Goal: Transaction & Acquisition: Purchase product/service

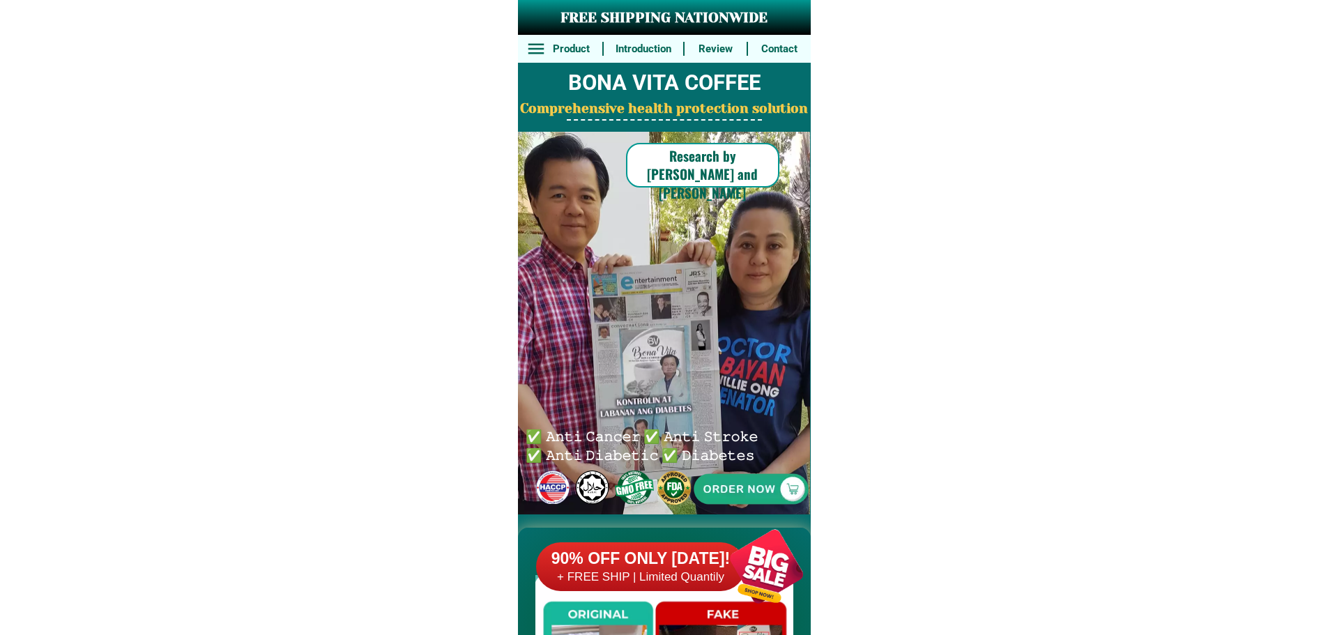
click at [749, 541] on div at bounding box center [766, 566] width 109 height 109
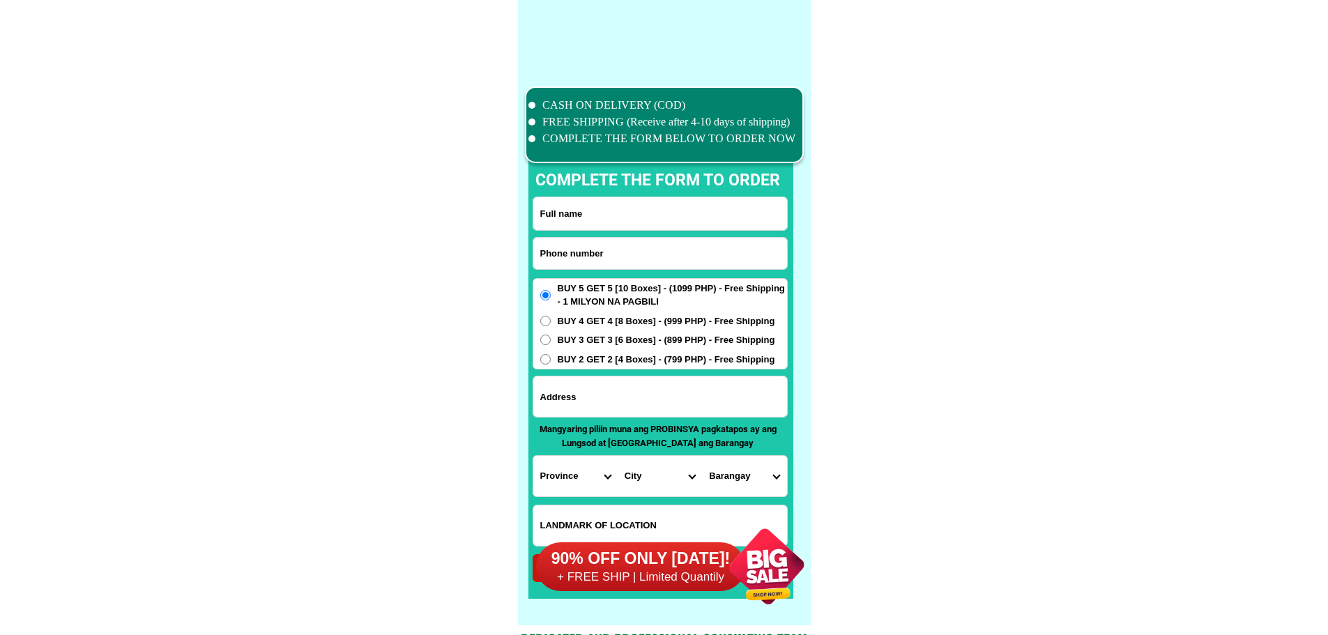
scroll to position [10834, 0]
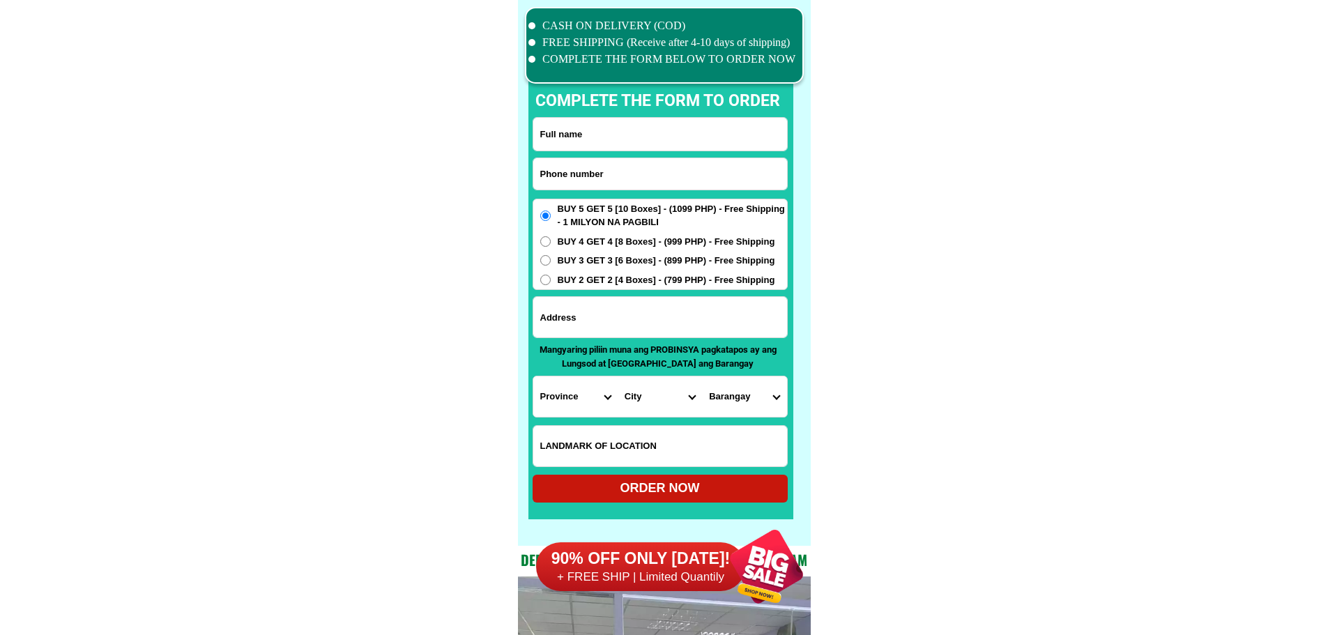
click at [640, 185] on input "Input phone_number" at bounding box center [660, 173] width 254 height 31
paste input "09327627232"
type input "09327627232"
click at [629, 139] on input "Input full_name" at bounding box center [660, 134] width 254 height 33
paste input "[PERSON_NAME]"
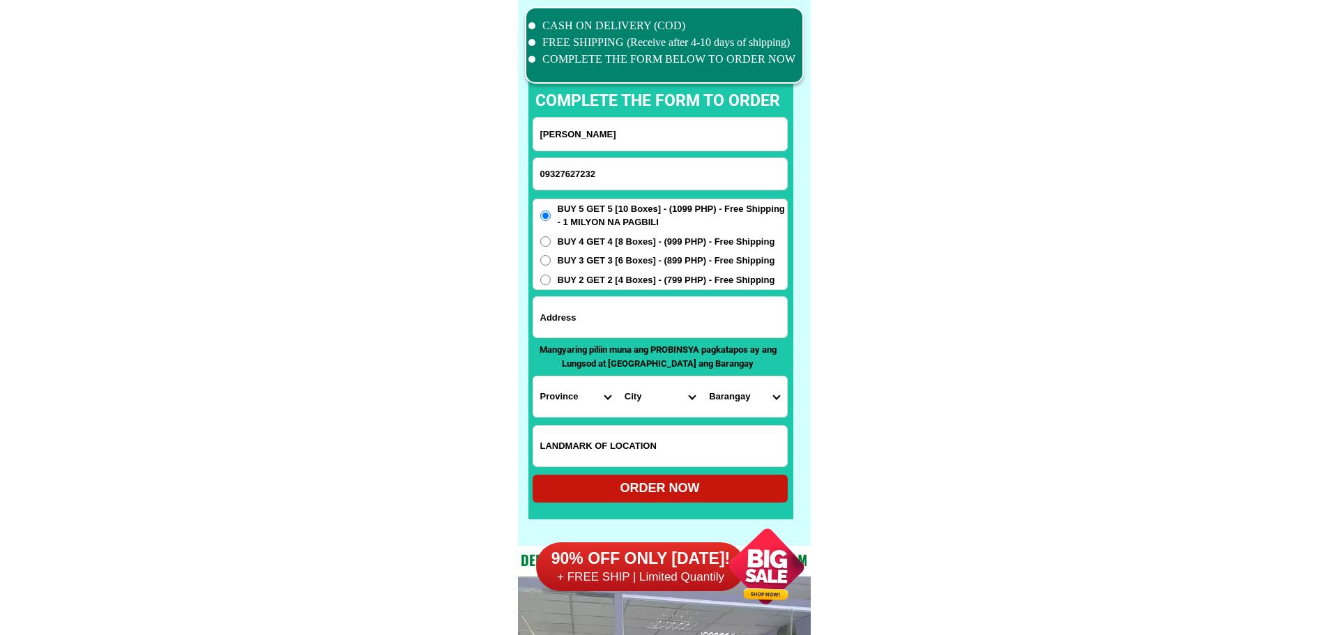
type input "[PERSON_NAME]"
click at [647, 322] on input "Input address" at bounding box center [660, 317] width 254 height 40
paste input "0335 [PERSON_NAME] st lumbac pulilan bulacan"
type input "0335 [PERSON_NAME] st lumbac pulilan bulacan"
click at [576, 402] on select "Province [GEOGRAPHIC_DATA] [GEOGRAPHIC_DATA][PERSON_NAME][GEOGRAPHIC_DATA][GEOG…" at bounding box center [575, 396] width 84 height 40
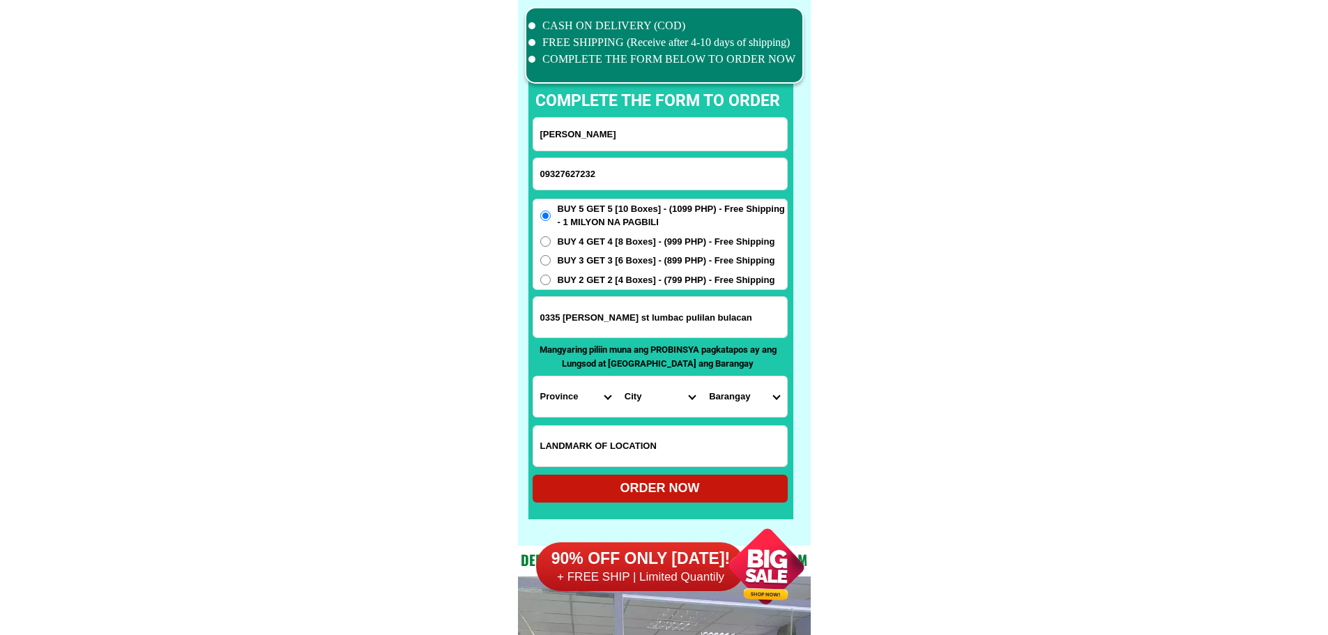
select select "63_761"
click at [533, 376] on select "Province [GEOGRAPHIC_DATA] [GEOGRAPHIC_DATA][PERSON_NAME][GEOGRAPHIC_DATA][GEOG…" at bounding box center [575, 396] width 84 height 40
click at [663, 403] on select "City [PERSON_NAME][GEOGRAPHIC_DATA] [GEOGRAPHIC_DATA] [GEOGRAPHIC_DATA] [GEOGRA…" at bounding box center [659, 396] width 84 height 40
select select "63_7612269"
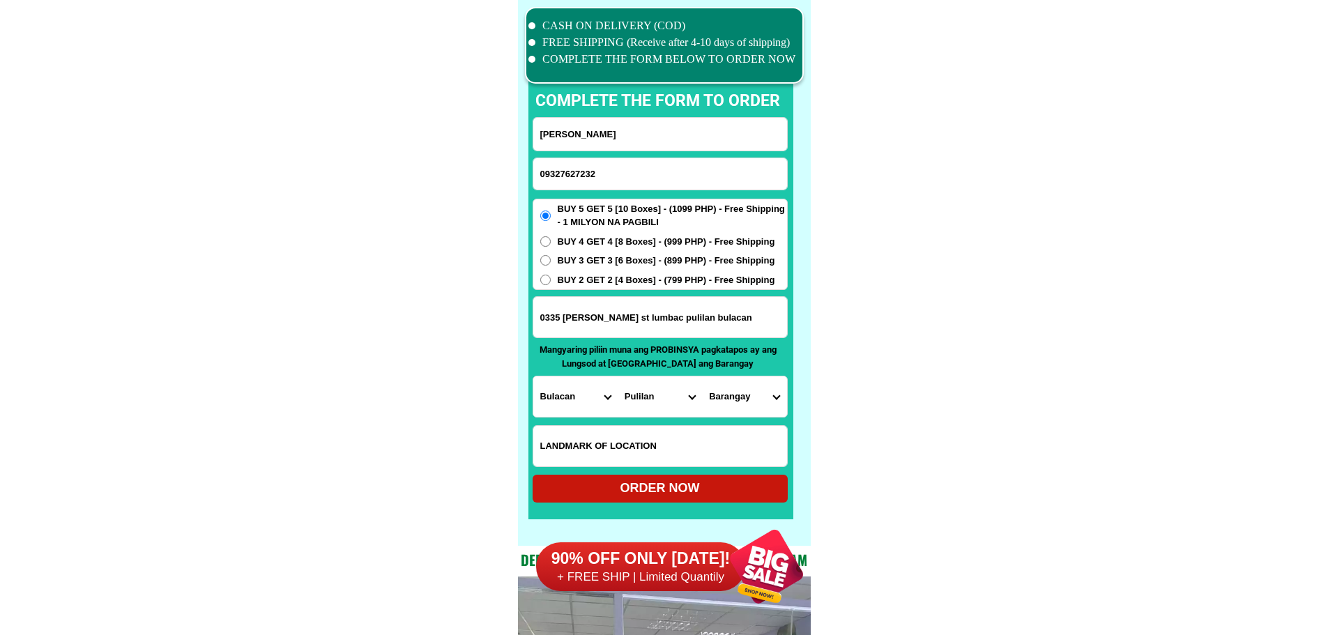
click at [742, 397] on select "Barangay Balatong a [GEOGRAPHIC_DATA] i [GEOGRAPHIC_DATA]-a Dampol ii-[PERSON_N…" at bounding box center [744, 396] width 84 height 40
select select "63_76122696898"
click at [638, 263] on span "BUY 3 GET 3 [6 Boxes] - (899 PHP) - Free Shipping" at bounding box center [666, 261] width 217 height 14
click at [551, 263] on input "BUY 3 GET 3 [6 Boxes] - (899 PHP) - Free Shipping" at bounding box center [545, 260] width 10 height 10
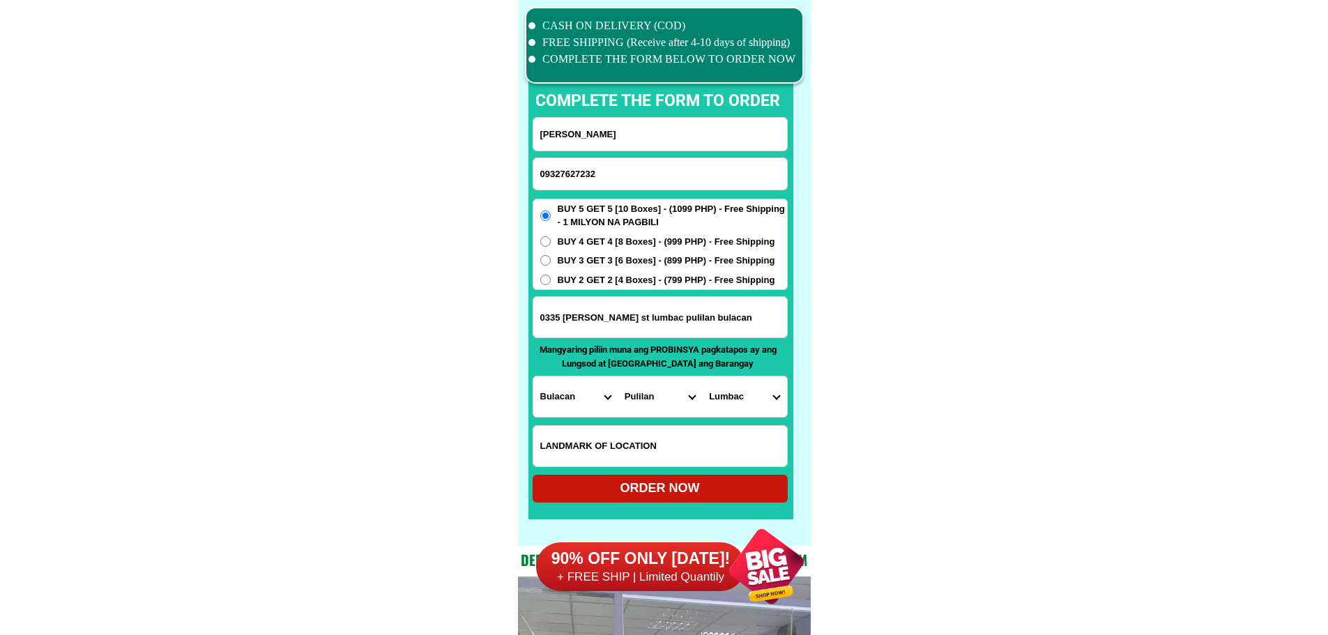
radio input "true"
click at [644, 288] on div "BUY 5 GET 5 [10 Boxes] - (1099 PHP) - Free Shipping - 1 MILYON NA PAGBILI BUY 4…" at bounding box center [659, 245] width 255 height 92
click at [656, 279] on span "BUY 2 GET 2 [4 Boxes] - (799 PHP) - Free Shipping" at bounding box center [666, 280] width 217 height 14
click at [551, 279] on input "BUY 2 GET 2 [4 Boxes] - (799 PHP) - Free Shipping" at bounding box center [545, 280] width 10 height 10
click at [696, 498] on div "ORDER NOW" at bounding box center [659, 489] width 255 height 28
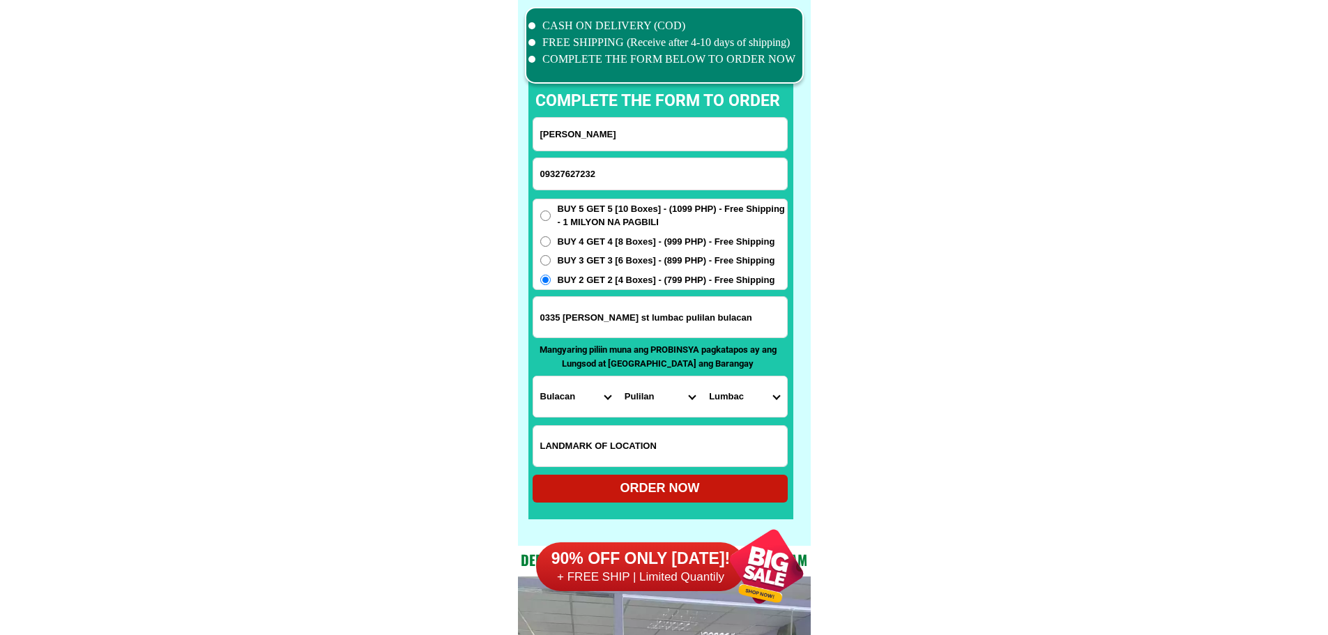
radio input "true"
